Goal: Navigation & Orientation: Understand site structure

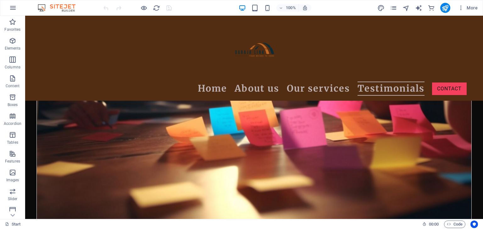
scroll to position [2369, 0]
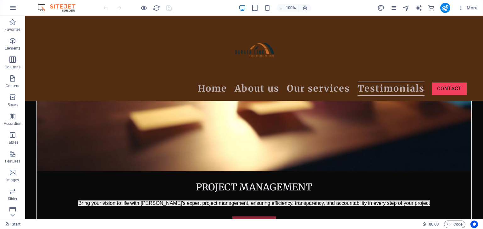
drag, startPoint x: 480, startPoint y: 35, endPoint x: 489, endPoint y: 238, distance: 203.5
click at [39, 111] on span "Cards" at bounding box center [39, 111] width 10 height 4
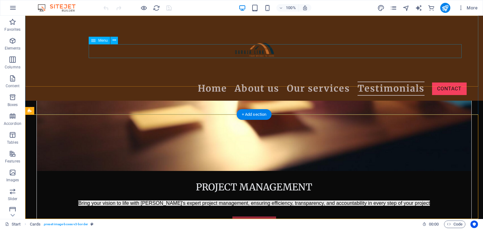
click at [381, 82] on nav "Home About us Our services Testimonials Contact" at bounding box center [253, 89] width 425 height 14
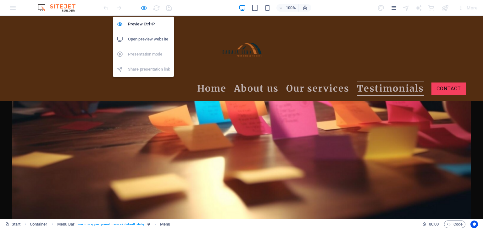
scroll to position [2300, 0]
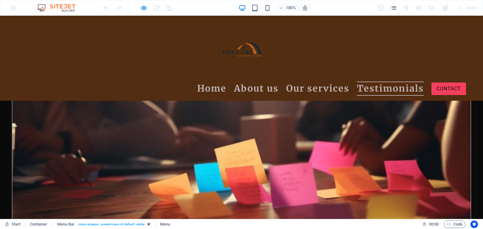
click at [397, 82] on link "Testimonials" at bounding box center [390, 89] width 67 height 14
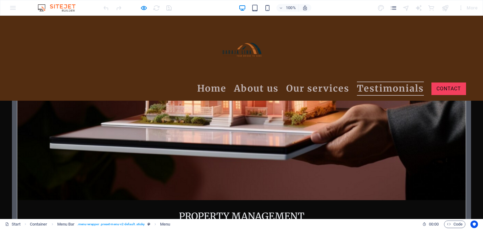
scroll to position [969, 0]
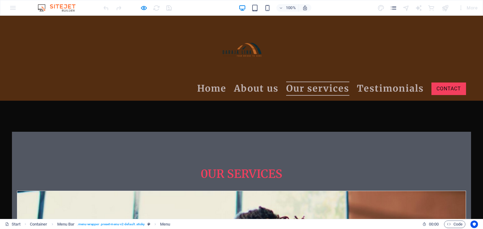
click at [311, 82] on link "Our services" at bounding box center [317, 89] width 63 height 14
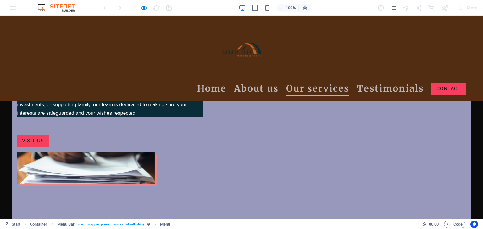
scroll to position [461, 0]
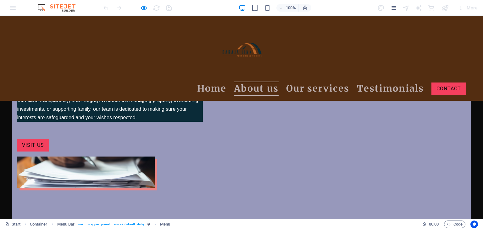
click at [267, 82] on link "About us" at bounding box center [256, 89] width 45 height 14
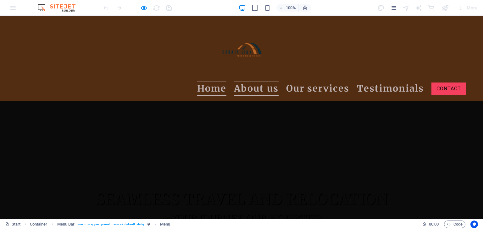
scroll to position [124, 0]
click at [206, 82] on link "Home" at bounding box center [211, 89] width 29 height 14
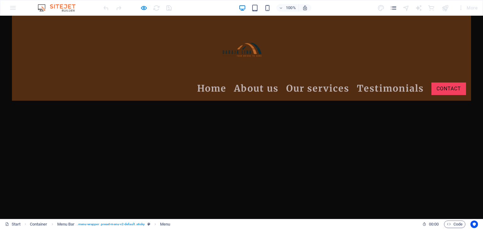
scroll to position [71, 0]
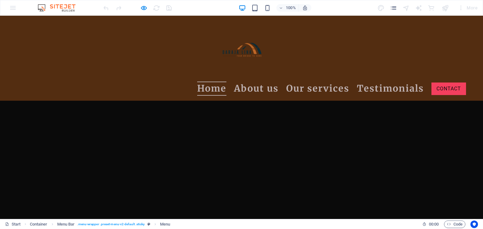
click at [206, 82] on link "Home" at bounding box center [211, 89] width 29 height 14
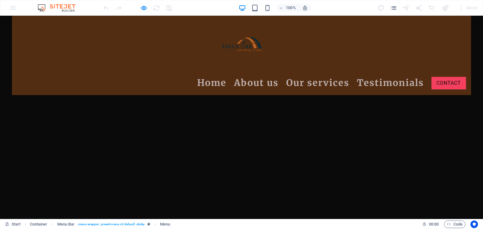
scroll to position [0, 0]
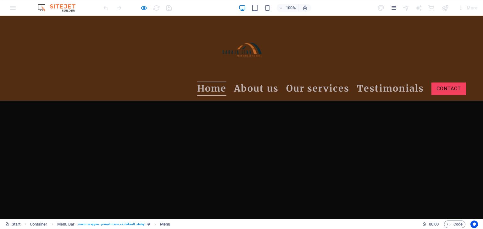
click at [206, 82] on link "Home" at bounding box center [211, 89] width 29 height 14
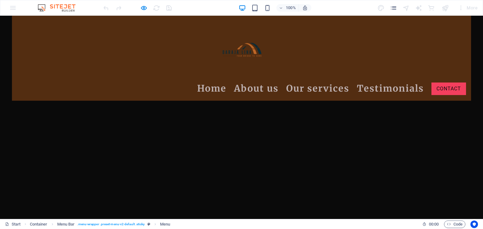
click at [201, 82] on link "Home" at bounding box center [211, 89] width 29 height 14
